Goal: Information Seeking & Learning: Learn about a topic

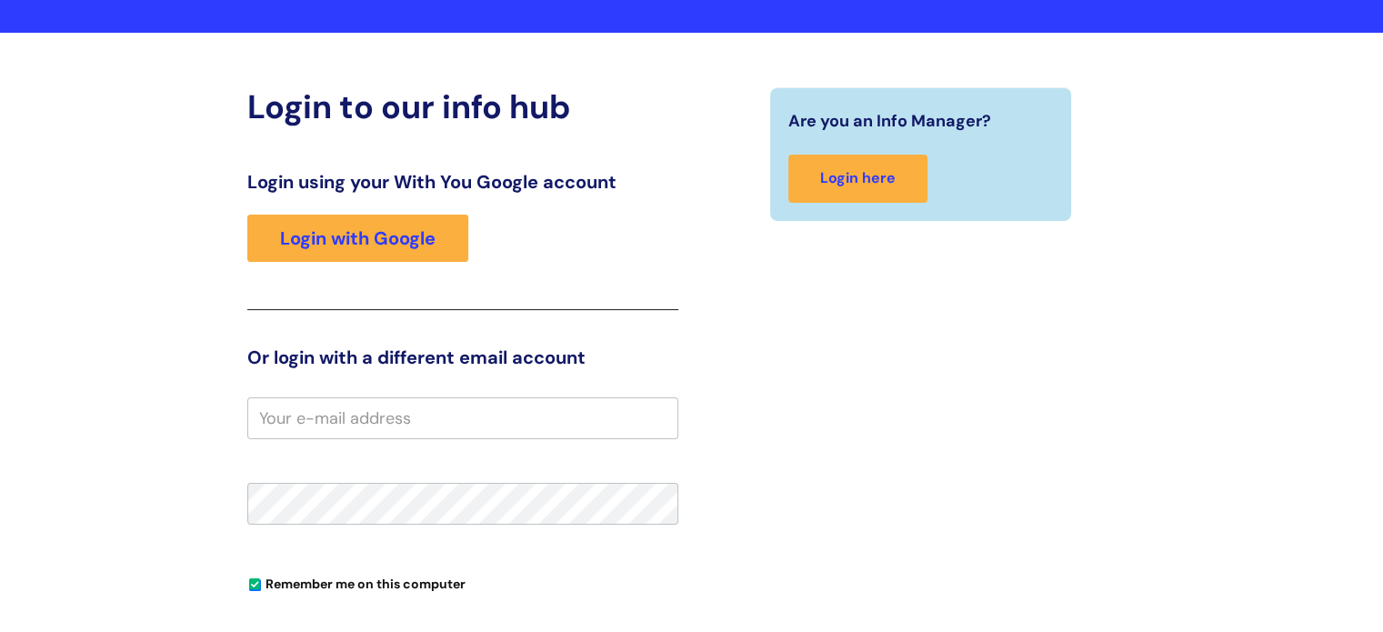
scroll to position [182, 0]
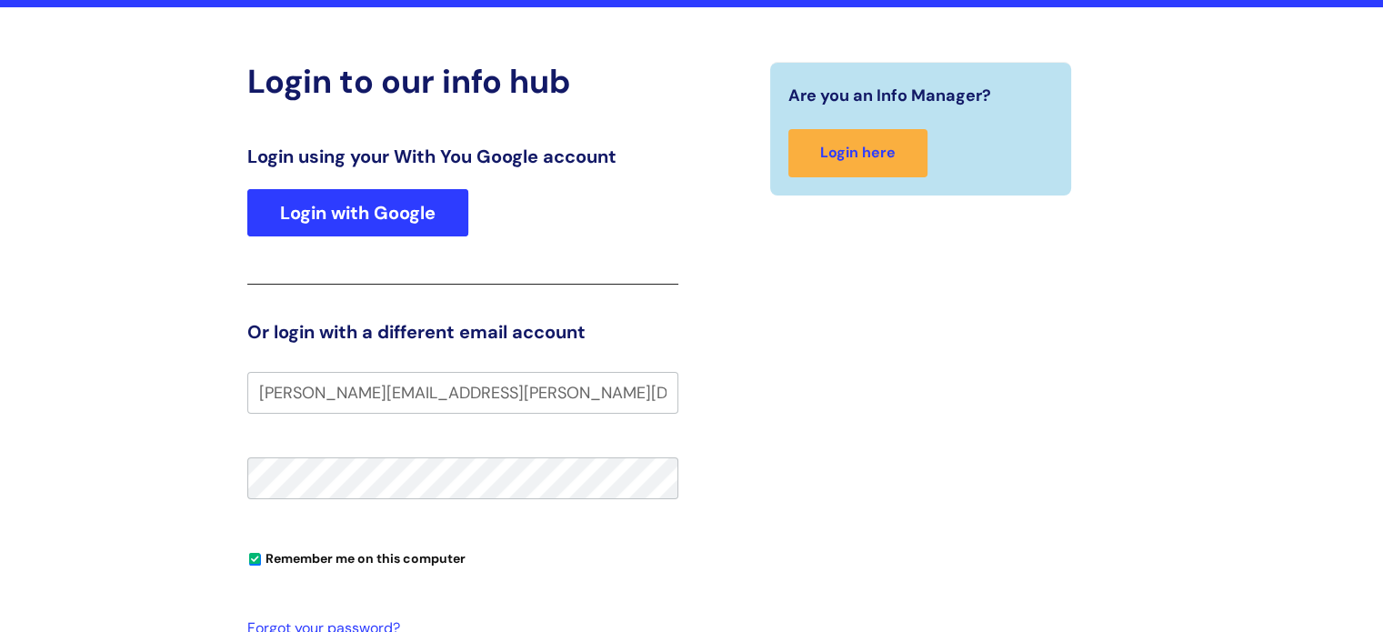
type input "amy.clark@wearewithyou.org.uk"
click at [443, 215] on link "Login with Google" at bounding box center [357, 212] width 221 height 47
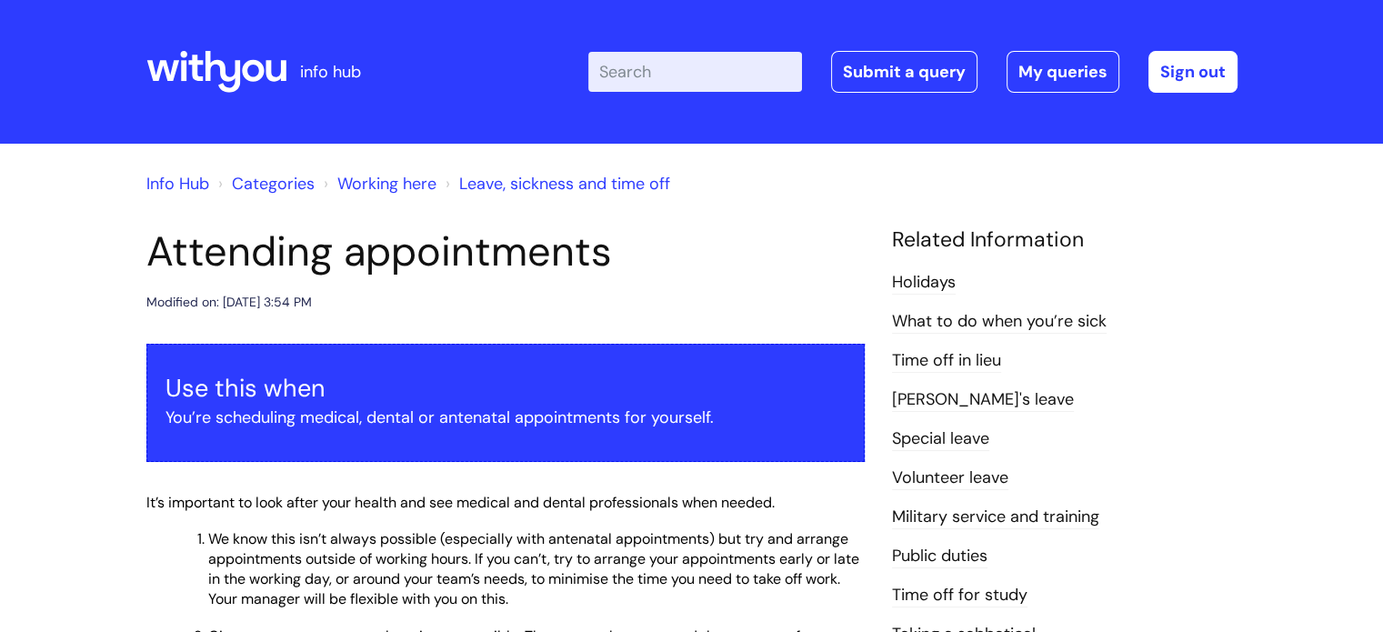
click at [216, 69] on icon at bounding box center [216, 72] width 140 height 44
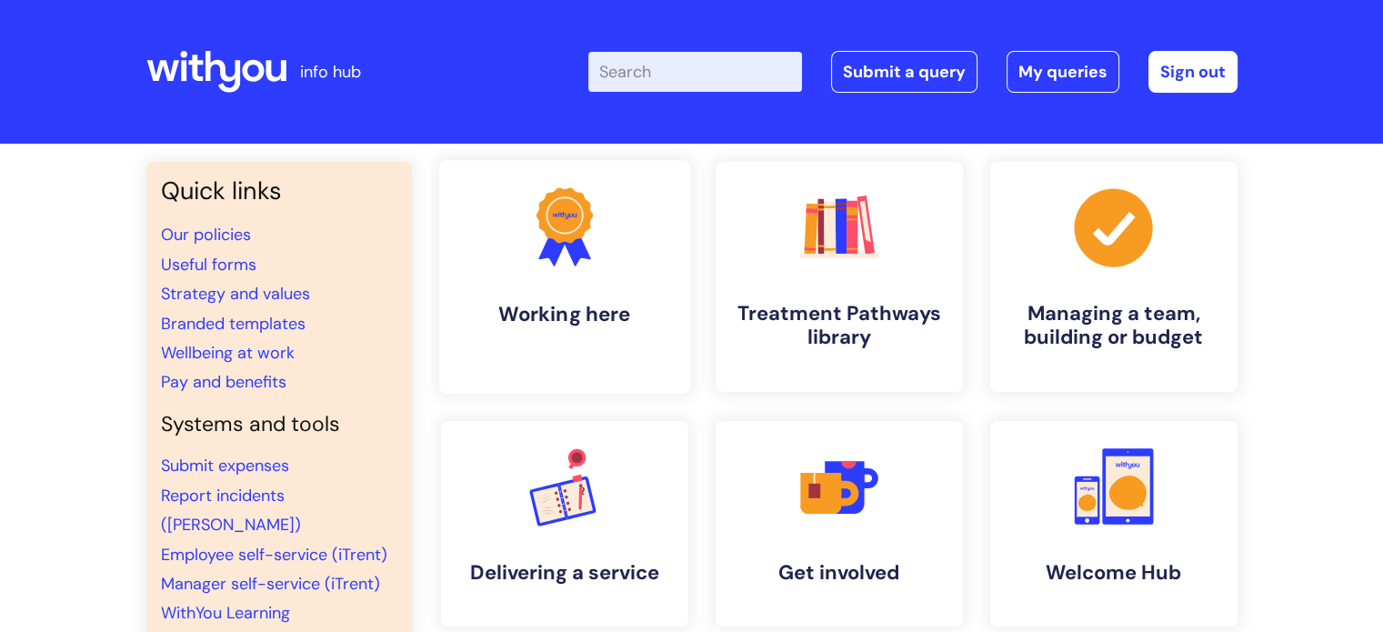
click at [546, 254] on icon at bounding box center [553, 246] width 30 height 39
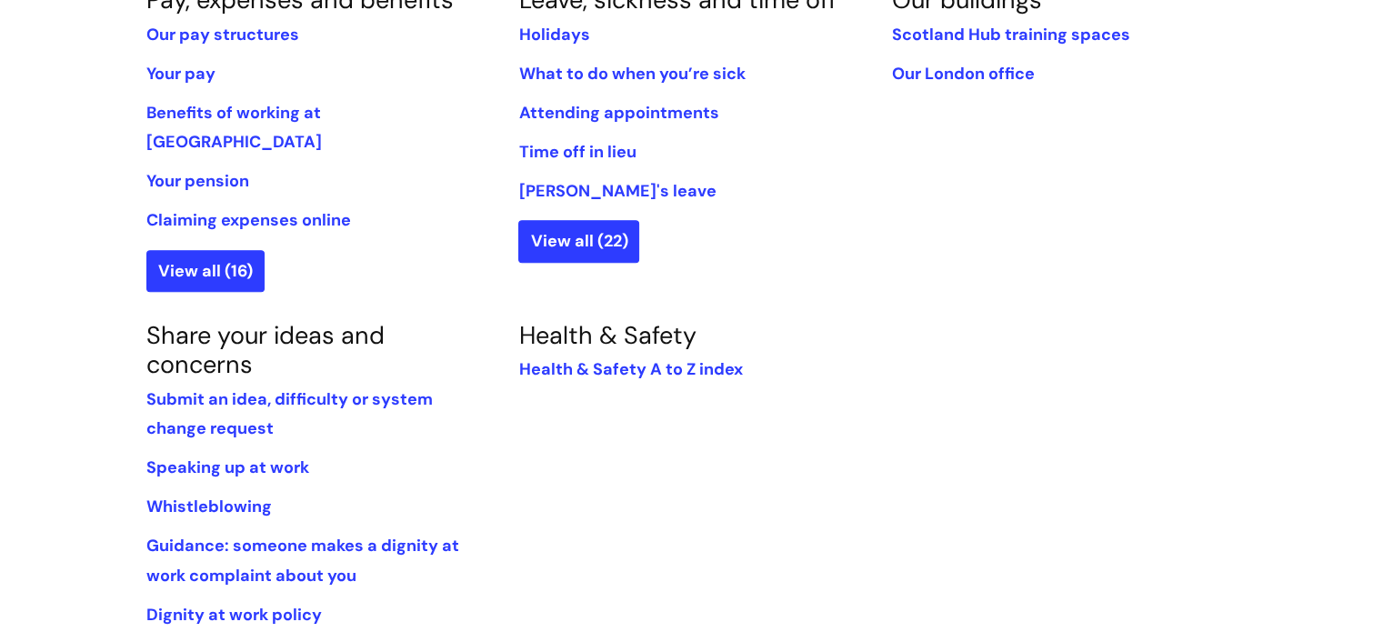
scroll to position [1000, 0]
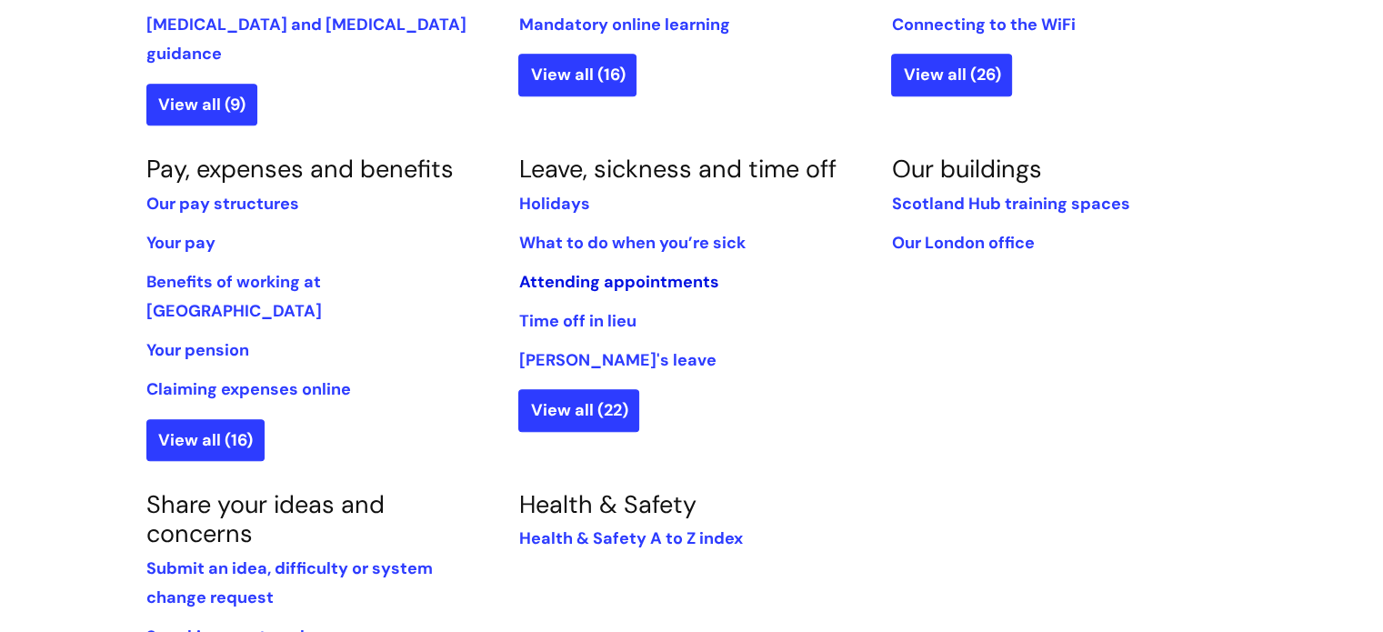
click at [615, 271] on link "Attending appointments" at bounding box center [618, 282] width 200 height 22
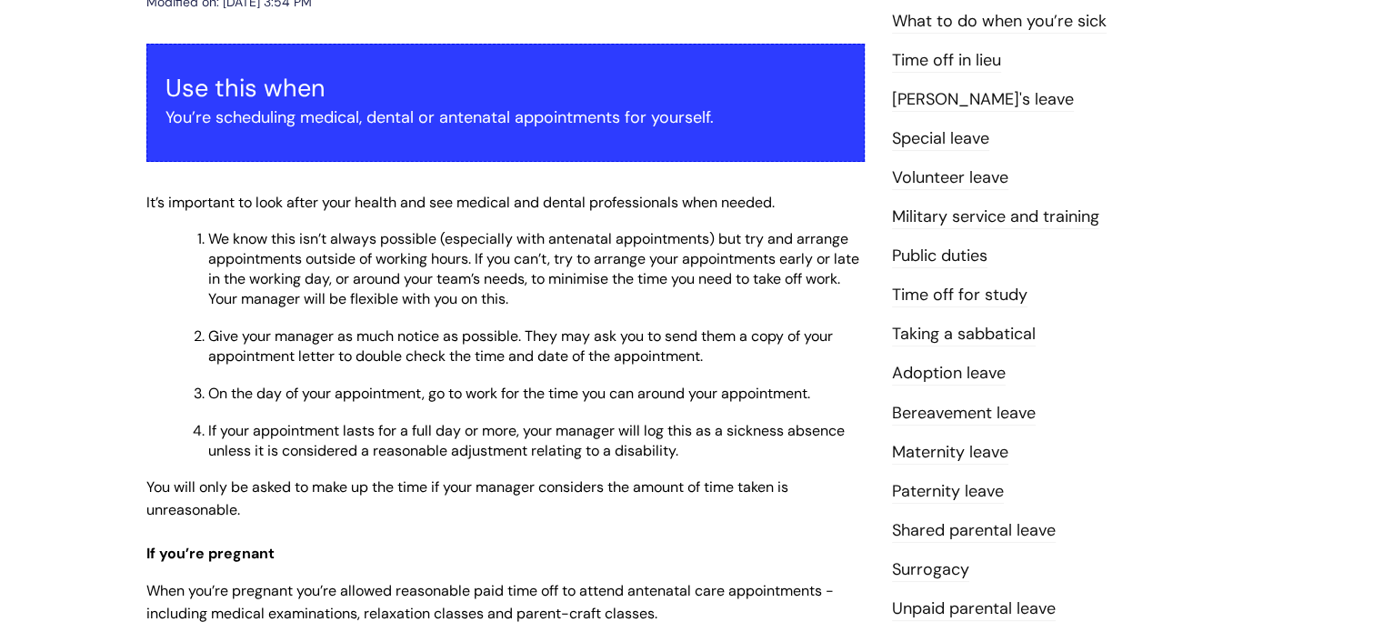
scroll to position [91, 0]
